Goal: Task Accomplishment & Management: Use online tool/utility

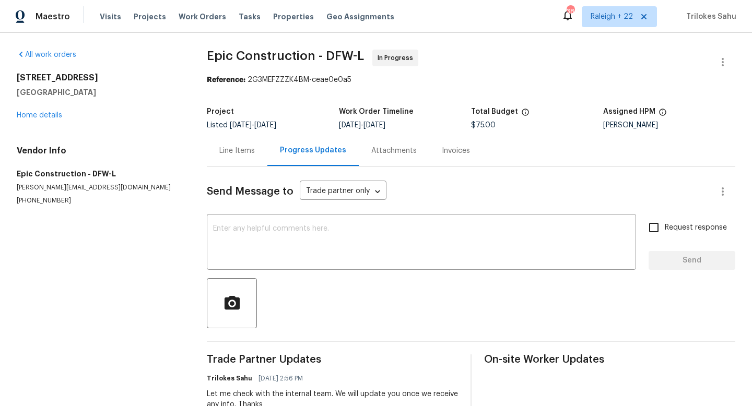
scroll to position [227, 0]
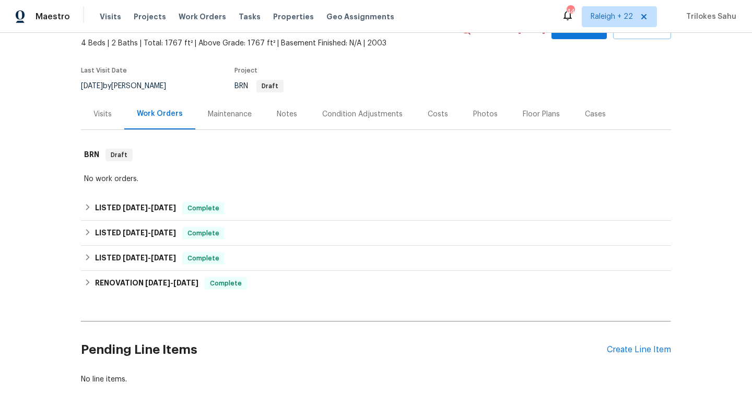
scroll to position [109, 0]
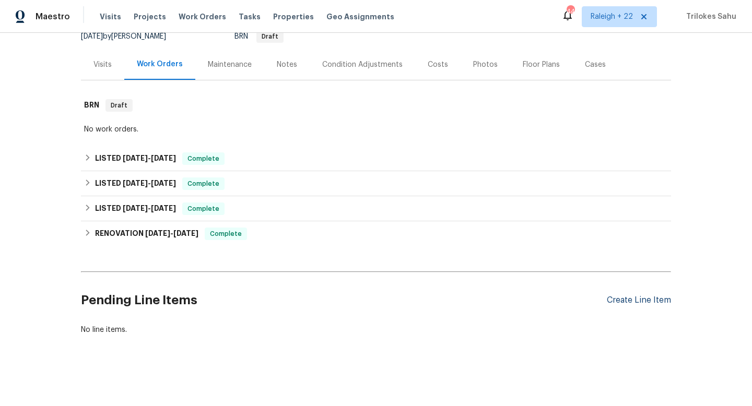
click at [625, 299] on div "Create Line Item" at bounding box center [639, 301] width 64 height 10
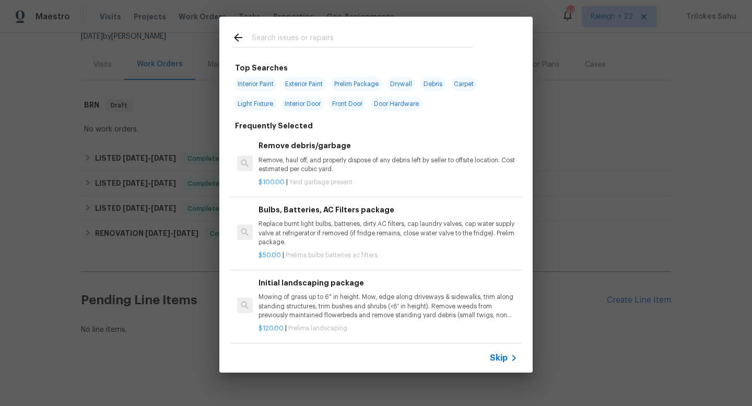
click at [509, 349] on div "Skip" at bounding box center [375, 358] width 313 height 29
click at [501, 357] on span "Skip" at bounding box center [499, 358] width 18 height 10
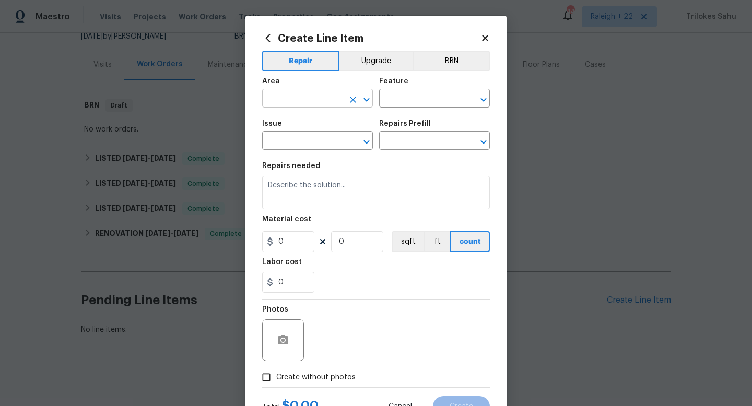
click at [287, 102] on input "text" at bounding box center [302, 99] width 81 height 16
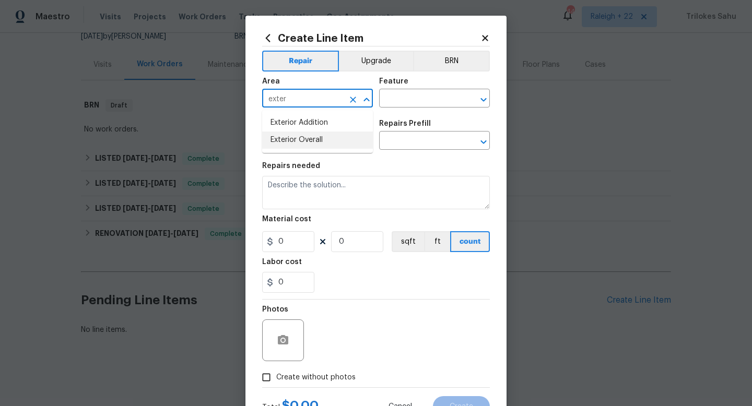
click at [272, 146] on li "Exterior Overall" at bounding box center [317, 140] width 111 height 17
type input "Exterior Overall"
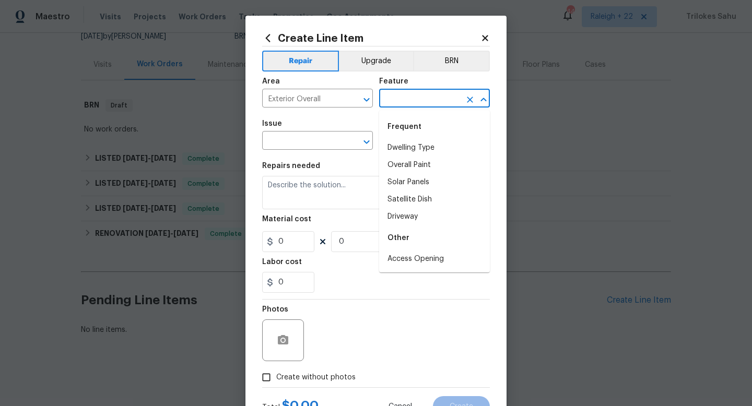
click at [394, 105] on input "text" at bounding box center [419, 99] width 81 height 16
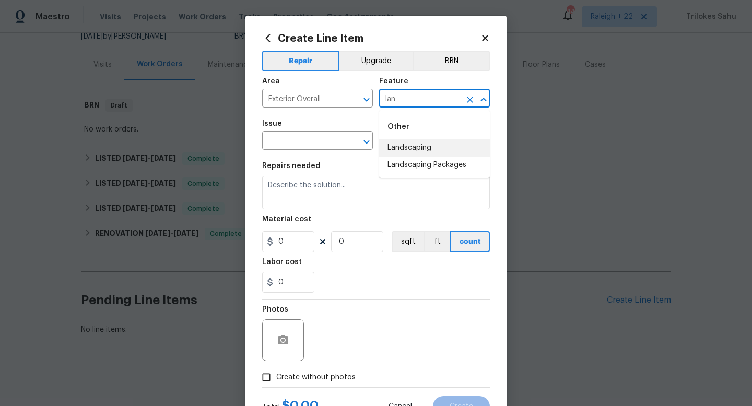
click at [427, 152] on li "Landscaping" at bounding box center [434, 147] width 111 height 17
type input "Landscaping"
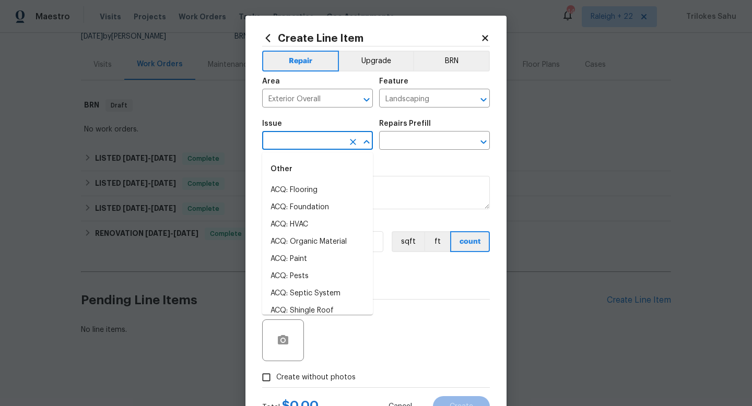
click at [329, 146] on input "text" at bounding box center [302, 142] width 81 height 16
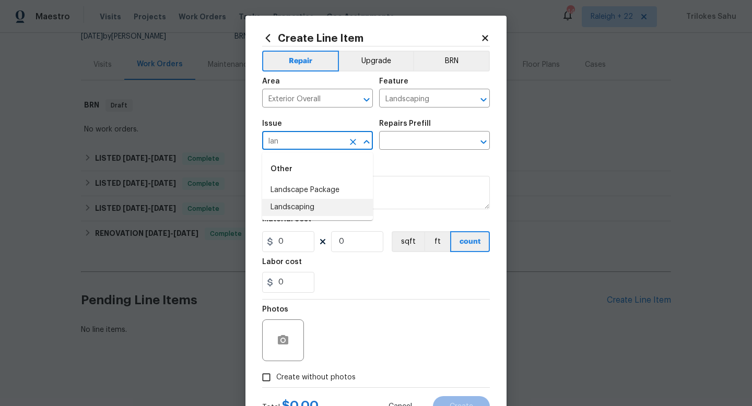
click at [321, 203] on li "Landscaping" at bounding box center [317, 207] width 111 height 17
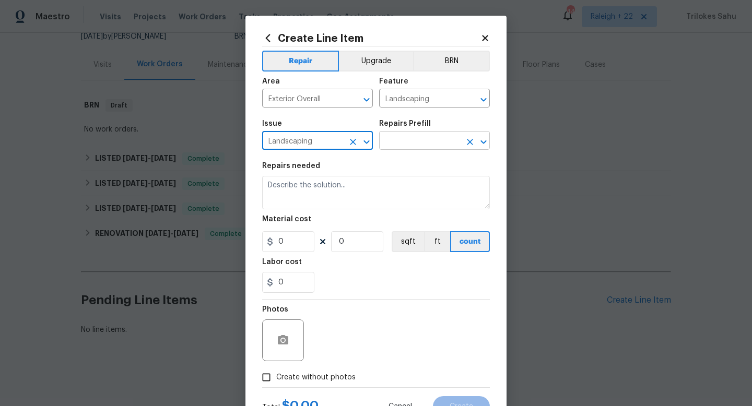
type input "Landscaping"
click at [391, 141] on input "text" at bounding box center [419, 142] width 81 height 16
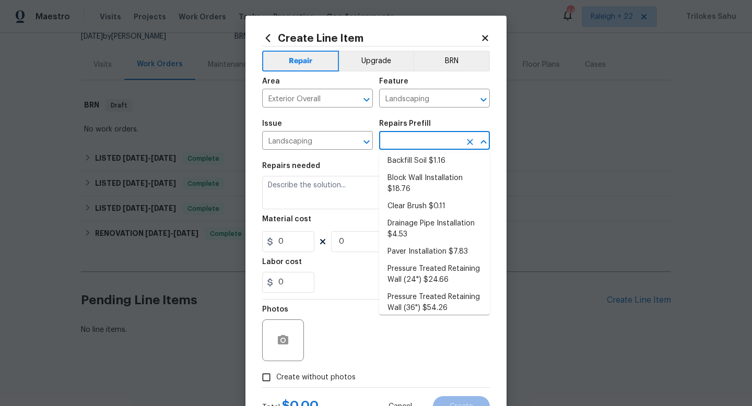
scroll to position [0, 0]
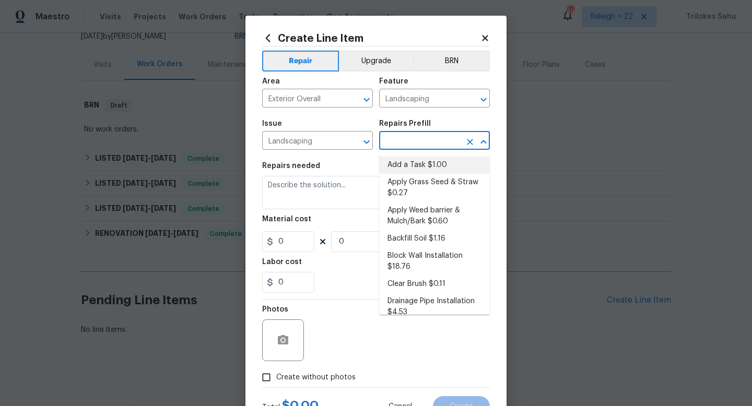
click at [430, 167] on li "Add a Task $1.00" at bounding box center [434, 165] width 111 height 17
type input "Add a Task $1.00"
type textarea "HPM to detail"
type input "1"
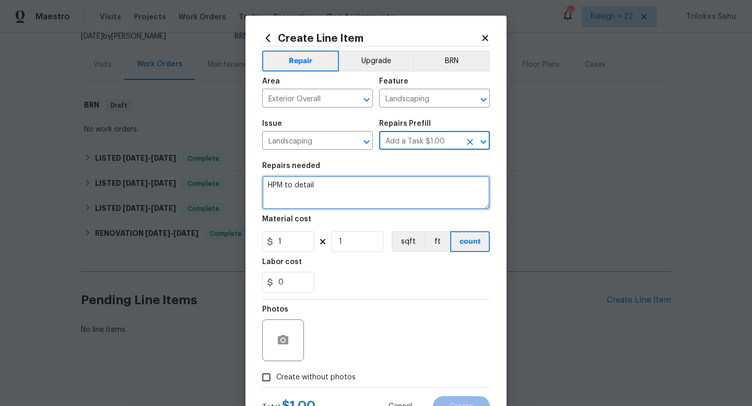
click at [394, 198] on textarea "HPM to detail" at bounding box center [376, 192] width 228 height 33
type textarea "@"
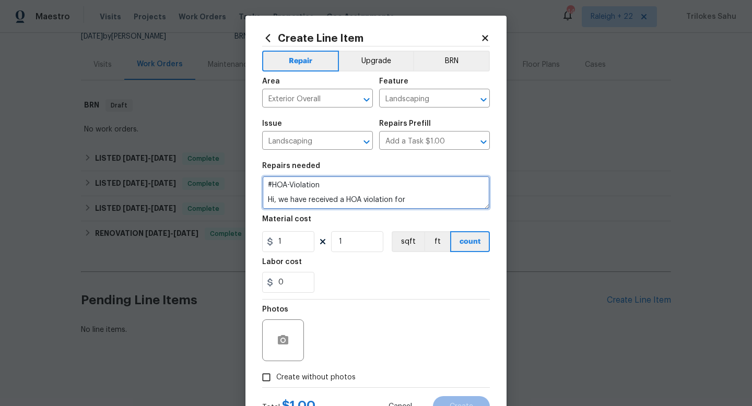
paste textarea "Please trim plant material and/or trees in your yard"
click at [430, 199] on textarea "#HOA-Violation Hi, we have received a HOA violation for Please trim plant mater…" at bounding box center [376, 192] width 228 height 33
click at [391, 207] on textarea "#HOA-Violation Hi, we have received a HOA violation for : Trim plant material a…" at bounding box center [376, 192] width 228 height 33
paste textarea "Please trim plant material and/or trees in your yard"
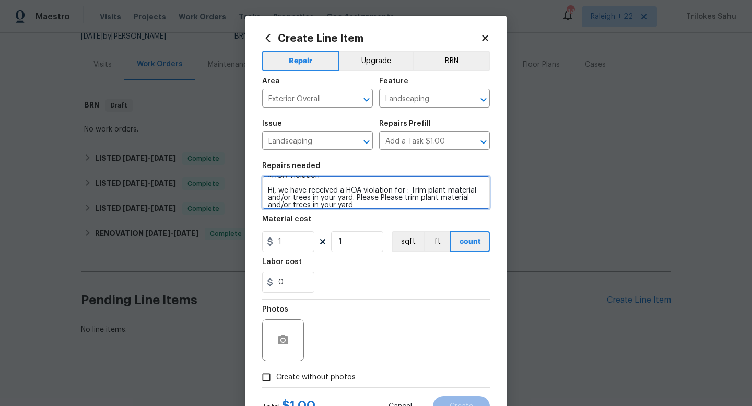
scroll to position [15, 0]
drag, startPoint x: 421, startPoint y: 197, endPoint x: 318, endPoint y: 202, distance: 103.0
click at [318, 202] on textarea "#HOA-Violation Hi, we have received a HOA violation for : Trim plant material a…" at bounding box center [376, 192] width 228 height 33
click at [422, 193] on textarea "#HOA-Violation Hi, we have received a HOA violation for : Trim plant material a…" at bounding box center [376, 192] width 228 height 33
click at [288, 199] on textarea "#HOA-Violation Hi, we have received a HOA violation for : Trim plant material a…" at bounding box center [376, 192] width 228 height 33
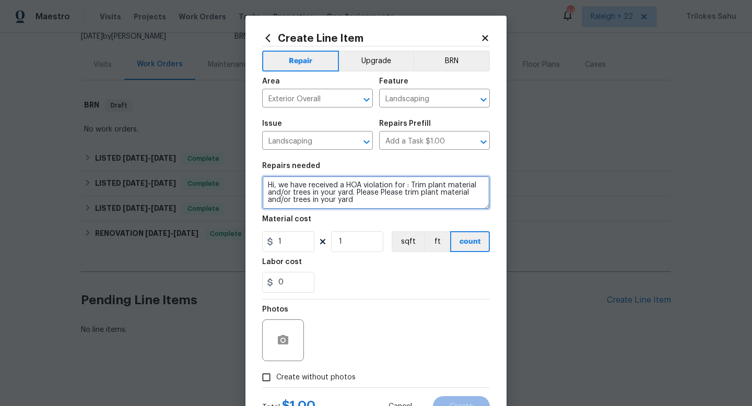
drag, startPoint x: 290, startPoint y: 202, endPoint x: 420, endPoint y: 194, distance: 130.3
click at [420, 194] on textarea "#HOA-Violation Hi, we have received a HOA violation for : Trim plant material a…" at bounding box center [376, 192] width 228 height 33
click at [292, 198] on textarea "#HOA-Violation Hi, we have received a HOA violation for : Trim plant material a…" at bounding box center [376, 192] width 228 height 33
click at [310, 200] on textarea "#HOA-Violation Hi, we have received a HOA violation for : Trim plant material a…" at bounding box center [376, 192] width 228 height 33
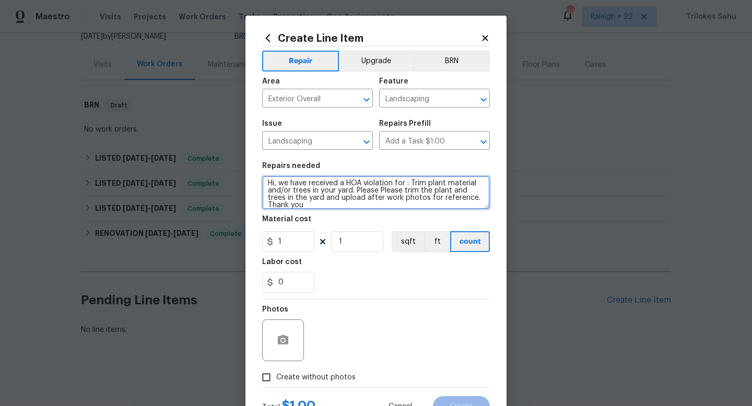
type textarea "#HOA-Violation Hi, we have received a HOA violation for : Trim plant material a…"
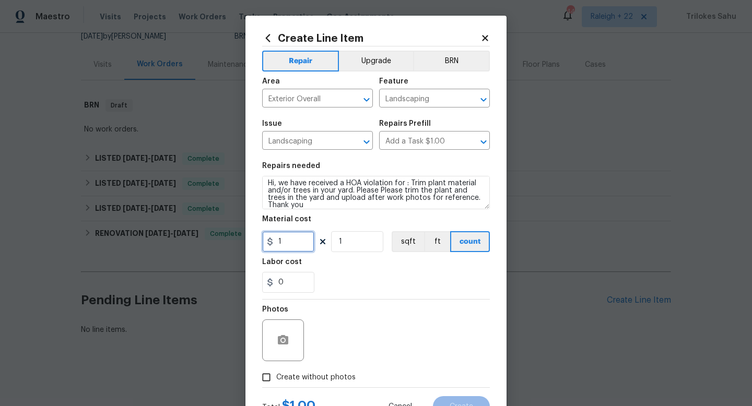
click at [295, 240] on input "1" at bounding box center [288, 241] width 52 height 21
type input "75"
click at [272, 374] on input "Create without photos" at bounding box center [266, 378] width 20 height 20
checkbox input "true"
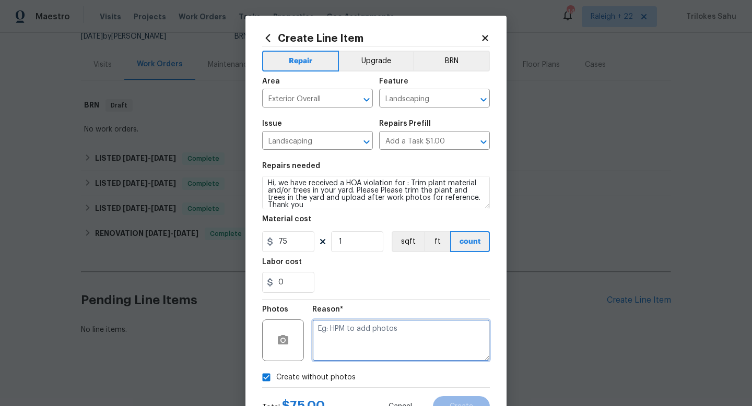
click at [339, 337] on textarea at bounding box center [401, 341] width 178 height 42
type textarea "A"
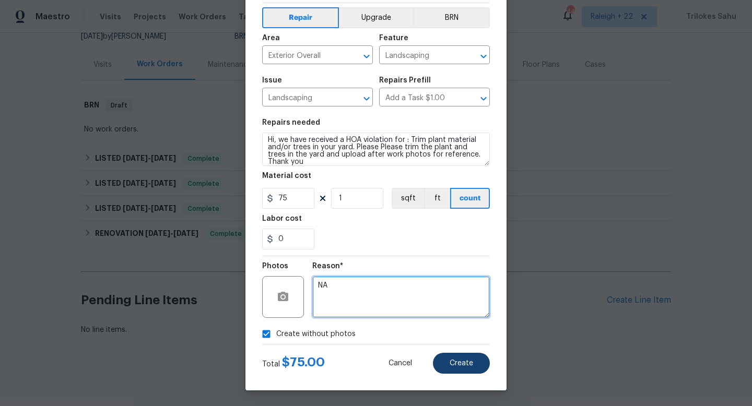
type textarea "NA"
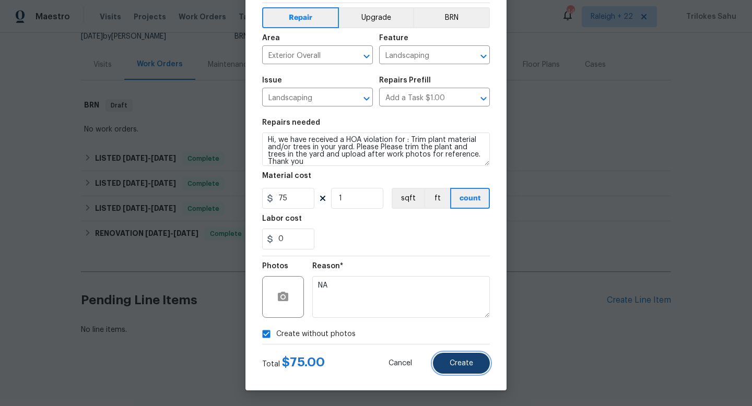
click at [453, 355] on button "Create" at bounding box center [461, 363] width 57 height 21
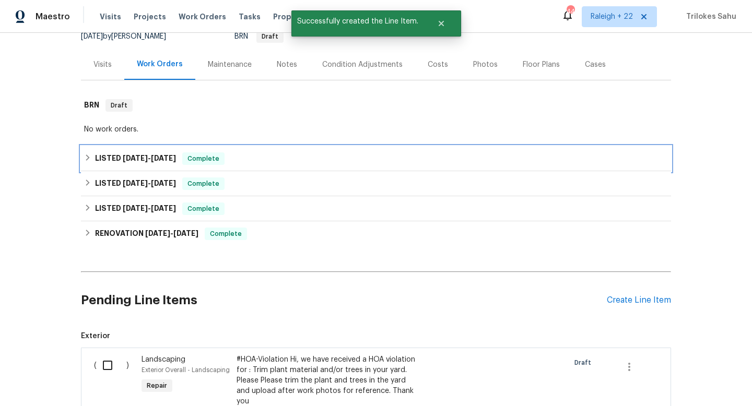
click at [84, 156] on icon at bounding box center [87, 157] width 7 height 7
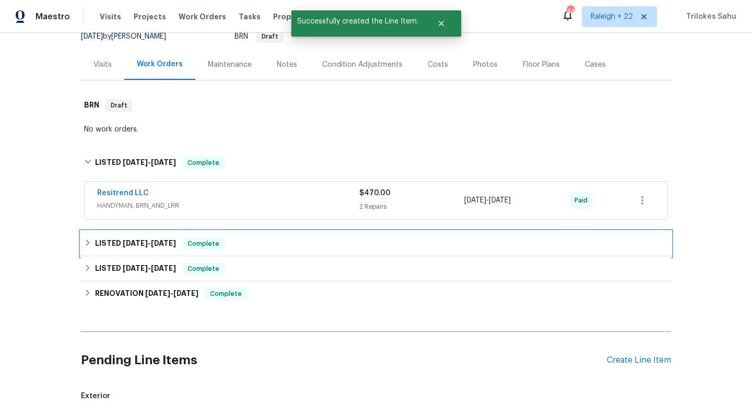
click at [89, 248] on div "LISTED 1/24/25 - 1/26/25 Complete" at bounding box center [376, 244] width 584 height 13
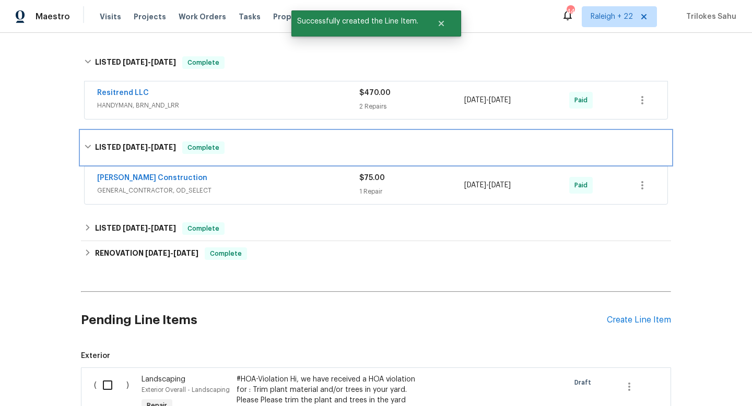
scroll to position [217, 0]
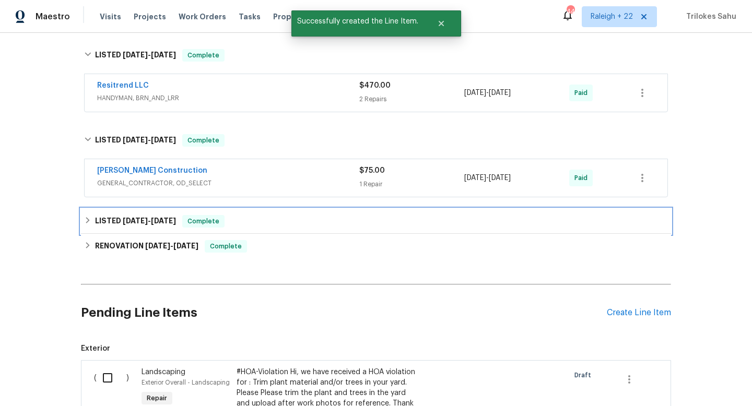
click at [81, 221] on div "LISTED 1/15/25 - 1/16/25 Complete" at bounding box center [376, 221] width 590 height 25
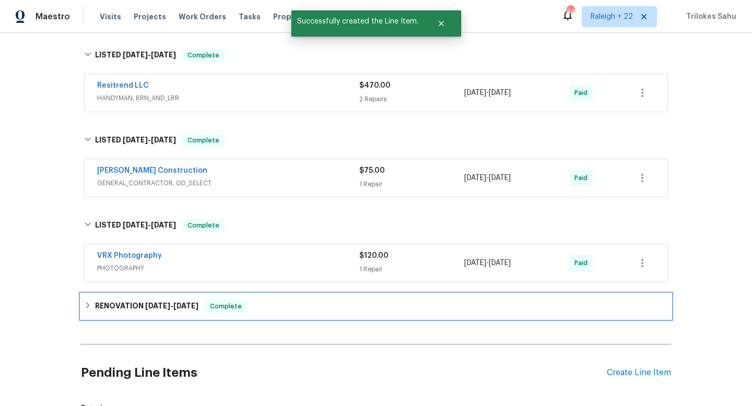
click at [87, 302] on icon at bounding box center [87, 305] width 7 height 7
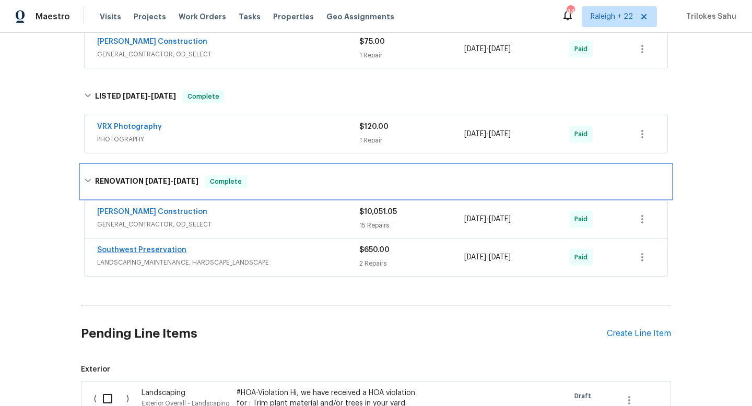
scroll to position [394, 0]
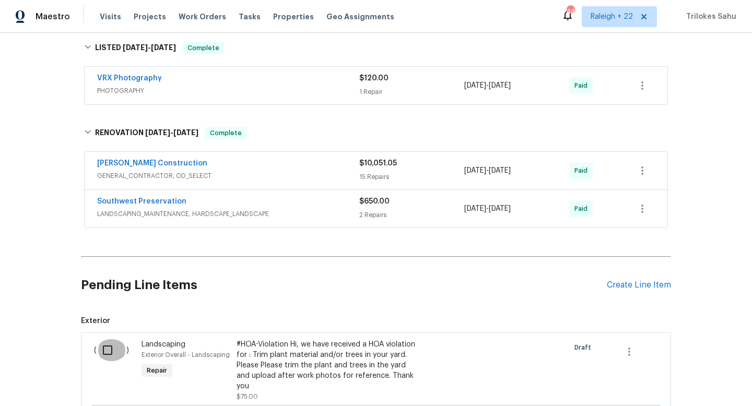
click at [107, 351] on input "checkbox" at bounding box center [112, 350] width 30 height 22
checkbox input "true"
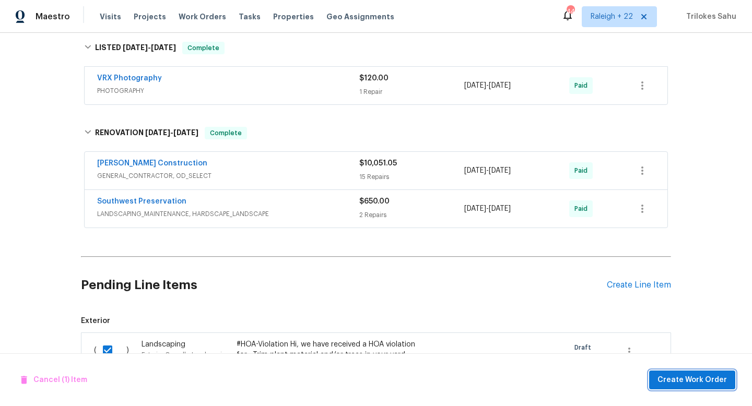
click at [683, 377] on span "Create Work Order" at bounding box center [691, 380] width 69 height 13
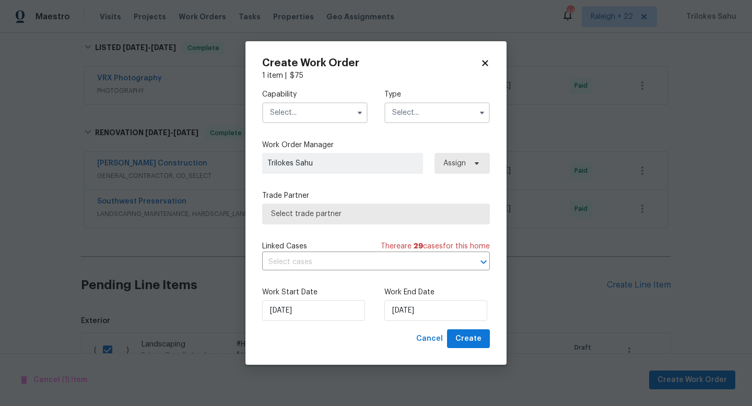
click at [340, 128] on div "Capability Type" at bounding box center [376, 106] width 228 height 51
click at [339, 119] on input "text" at bounding box center [314, 112] width 105 height 21
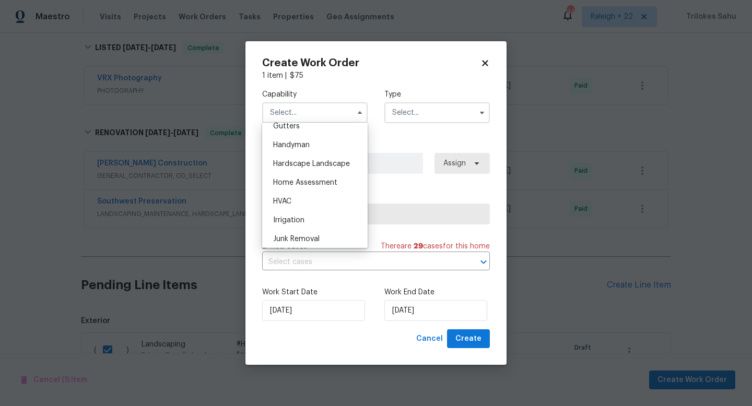
scroll to position [571, 0]
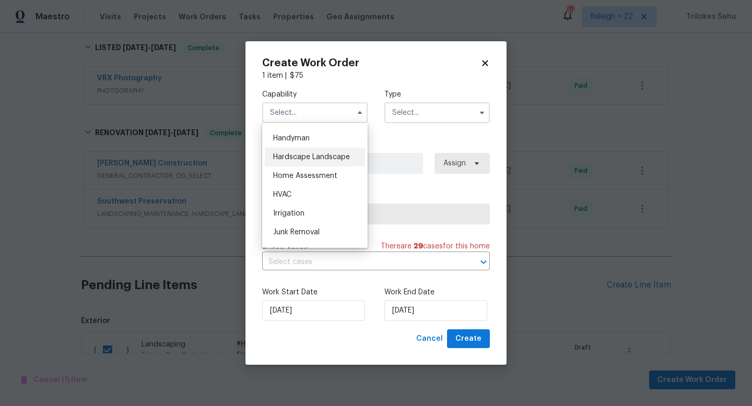
click at [323, 158] on span "Hardscape Landscape" at bounding box center [311, 157] width 77 height 7
type input "Hardscape Landscape"
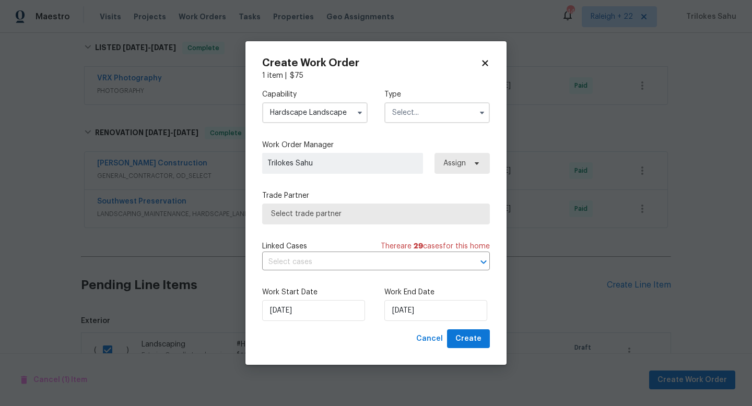
click at [424, 118] on input "text" at bounding box center [436, 112] width 105 height 21
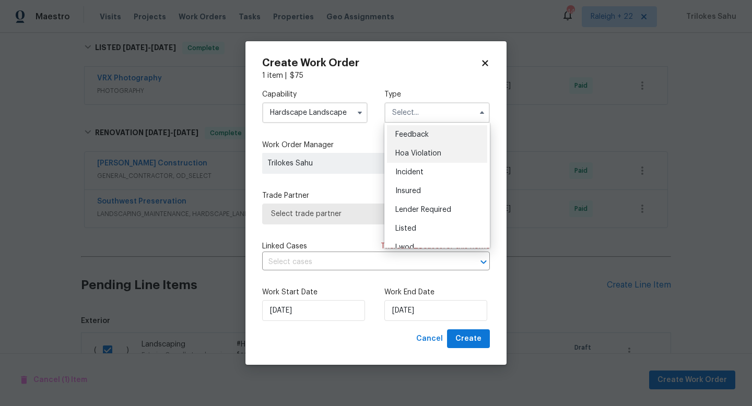
click at [419, 156] on span "Hoa Violation" at bounding box center [418, 153] width 46 height 7
type input "Hoa Violation"
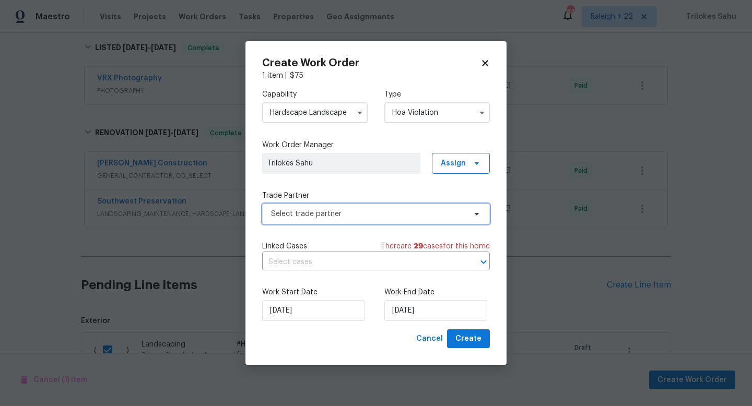
click at [331, 220] on span "Select trade partner" at bounding box center [376, 214] width 228 height 21
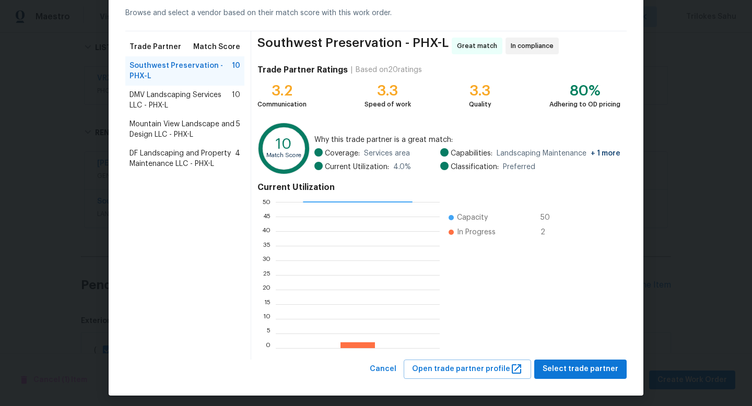
scroll to position [54, 0]
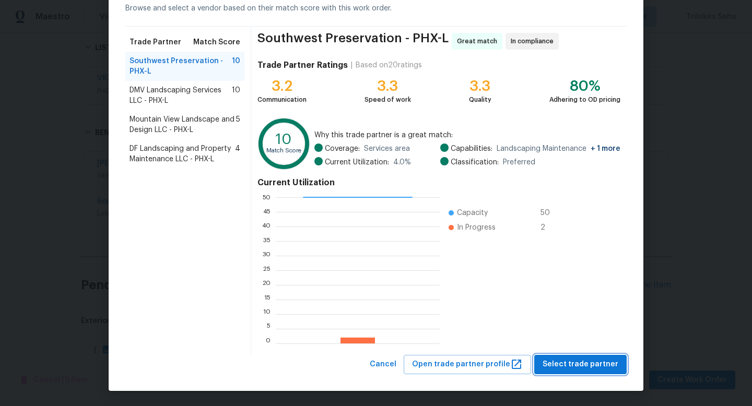
click at [559, 363] on span "Select trade partner" at bounding box center [581, 364] width 76 height 13
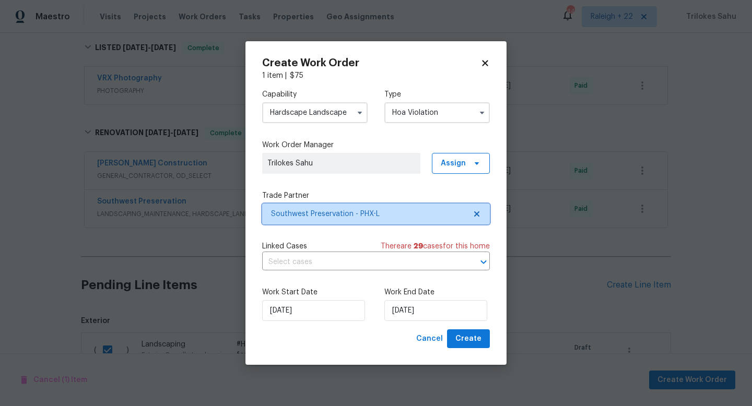
scroll to position [0, 0]
click at [411, 259] on input "text" at bounding box center [361, 262] width 198 height 16
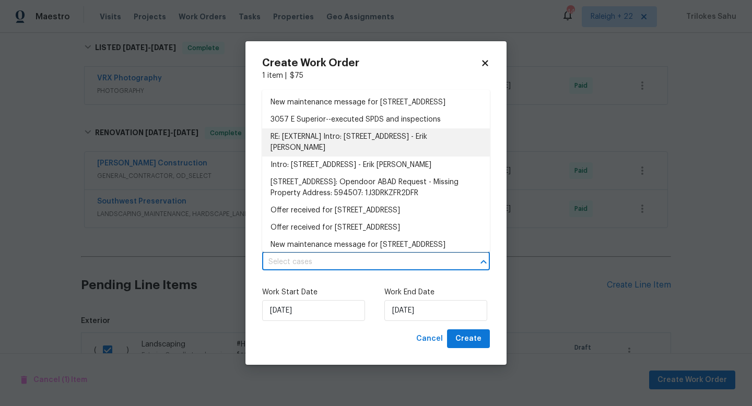
click at [349, 155] on li "RE: [EXTERNAL] Intro: 3057 E Superior Rd - Erik Agustin Suarez Nunez" at bounding box center [376, 142] width 228 height 28
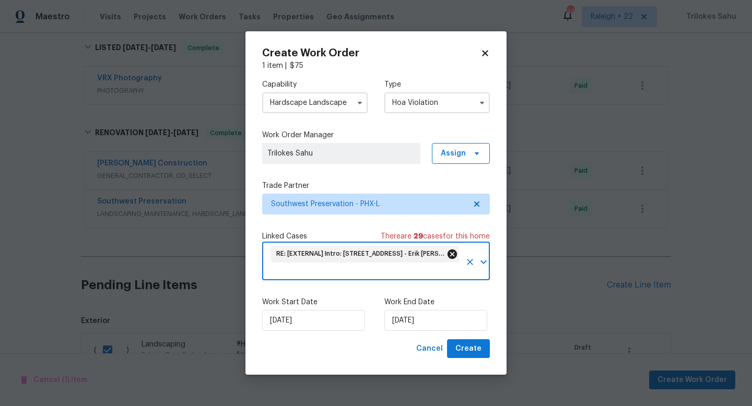
click at [453, 255] on icon at bounding box center [452, 254] width 11 height 11
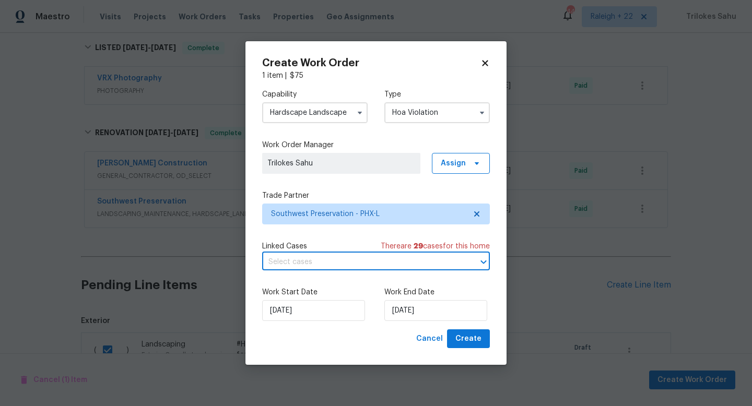
click at [441, 259] on input "text" at bounding box center [361, 262] width 198 height 16
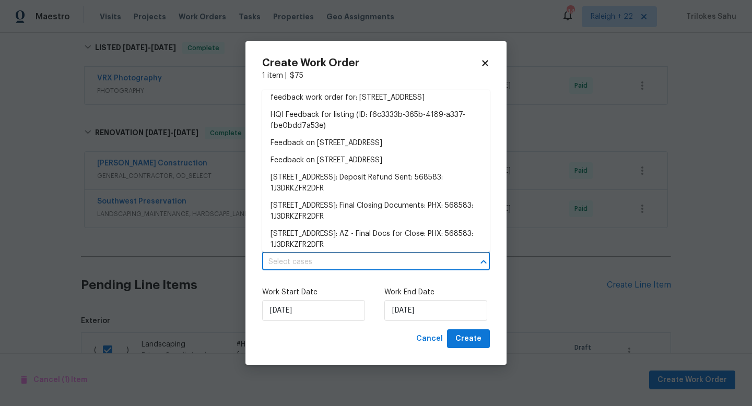
scroll to position [347, 0]
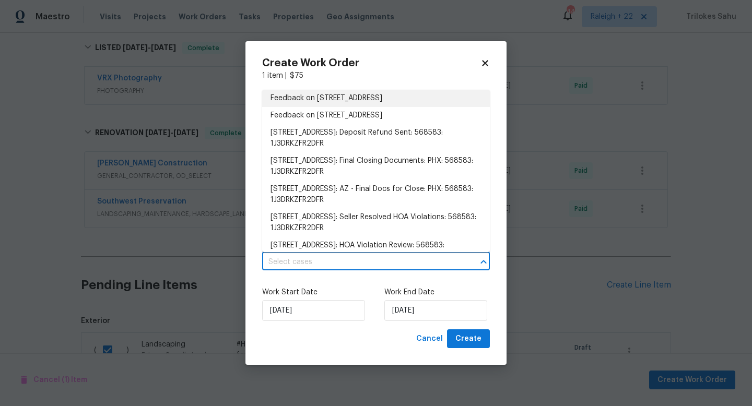
click at [376, 318] on div "Work Start Date 09/09/2025 Work End Date 09/09/2025" at bounding box center [376, 304] width 228 height 51
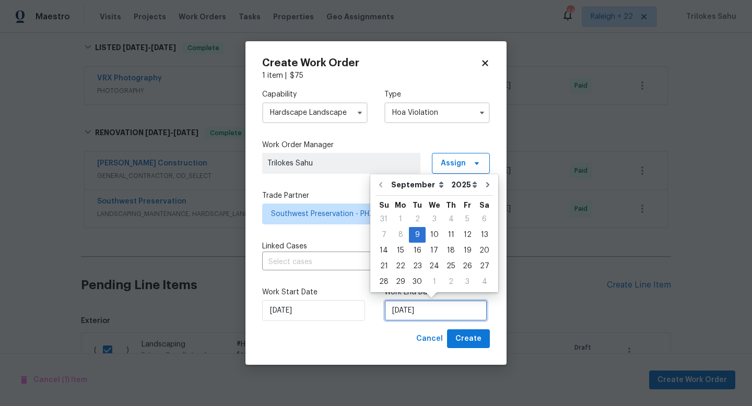
click at [442, 312] on input "09/09/2025" at bounding box center [435, 310] width 103 height 21
click at [438, 239] on div "10" at bounding box center [434, 235] width 17 height 15
type input "10/09/2025"
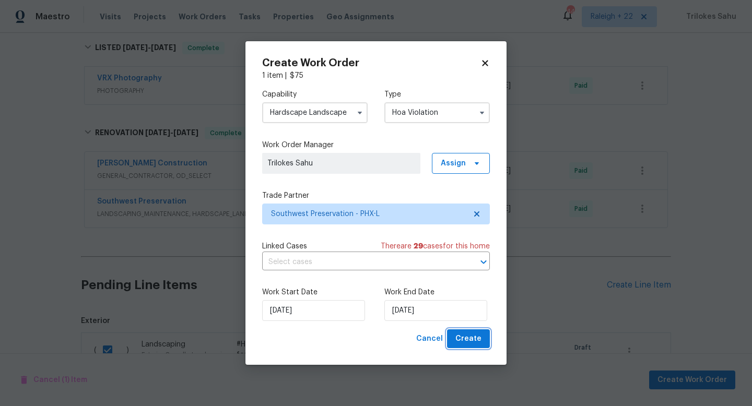
click at [468, 340] on span "Create" at bounding box center [468, 339] width 26 height 13
checkbox input "false"
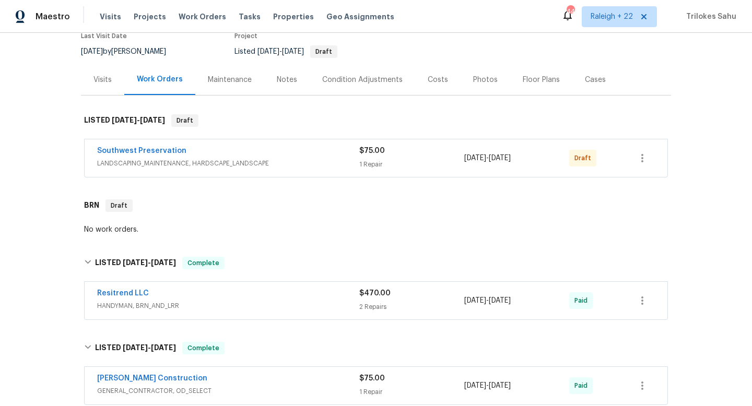
scroll to position [0, 0]
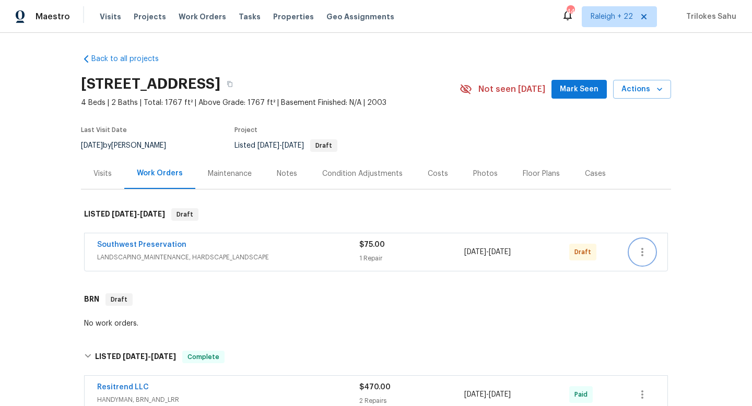
click at [637, 254] on icon "button" at bounding box center [642, 252] width 13 height 13
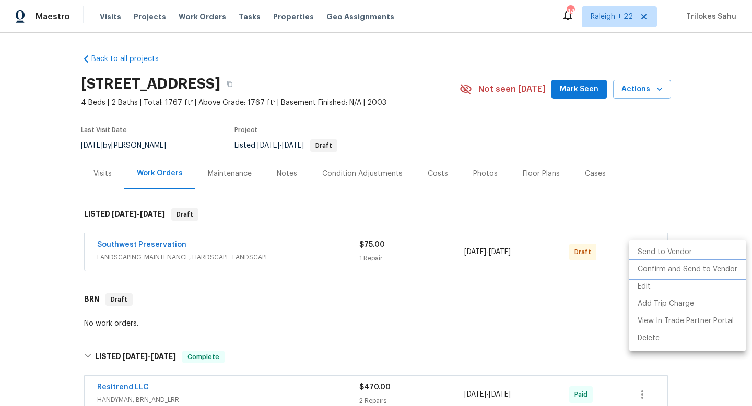
click at [650, 267] on li "Confirm and Send to Vendor" at bounding box center [687, 269] width 116 height 17
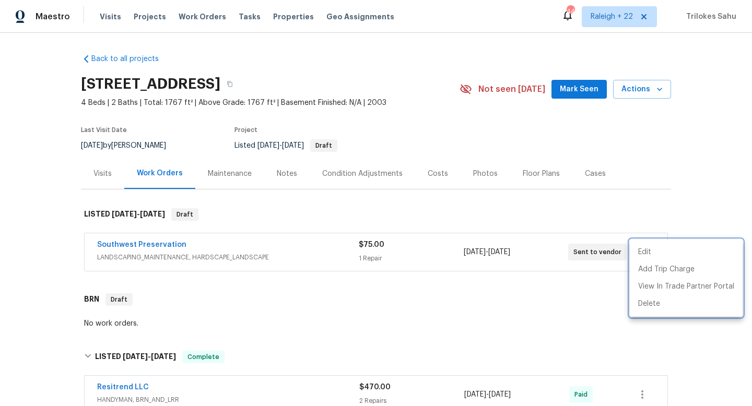
drag, startPoint x: 183, startPoint y: 244, endPoint x: 91, endPoint y: 243, distance: 91.4
click at [91, 243] on div at bounding box center [376, 203] width 752 height 406
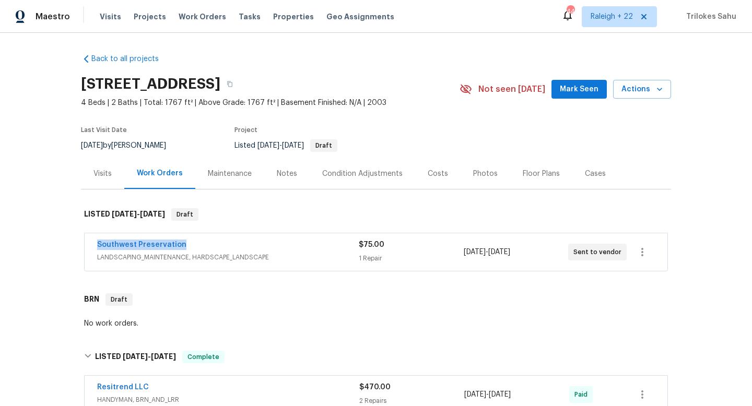
drag, startPoint x: 91, startPoint y: 243, endPoint x: 183, endPoint y: 246, distance: 92.0
copy link "Southwest Preservation"
